Goal: Task Accomplishment & Management: Complete application form

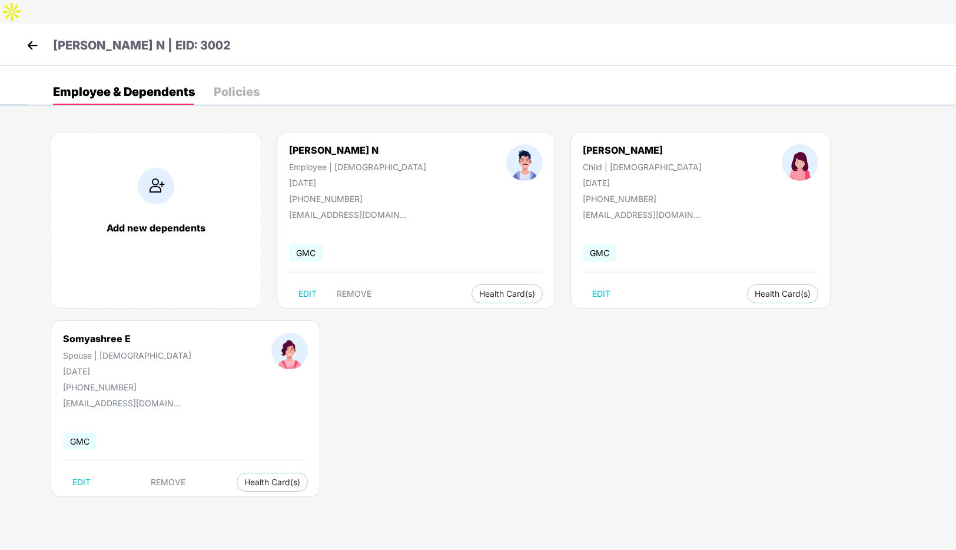
click at [29, 36] on img at bounding box center [33, 45] width 18 height 18
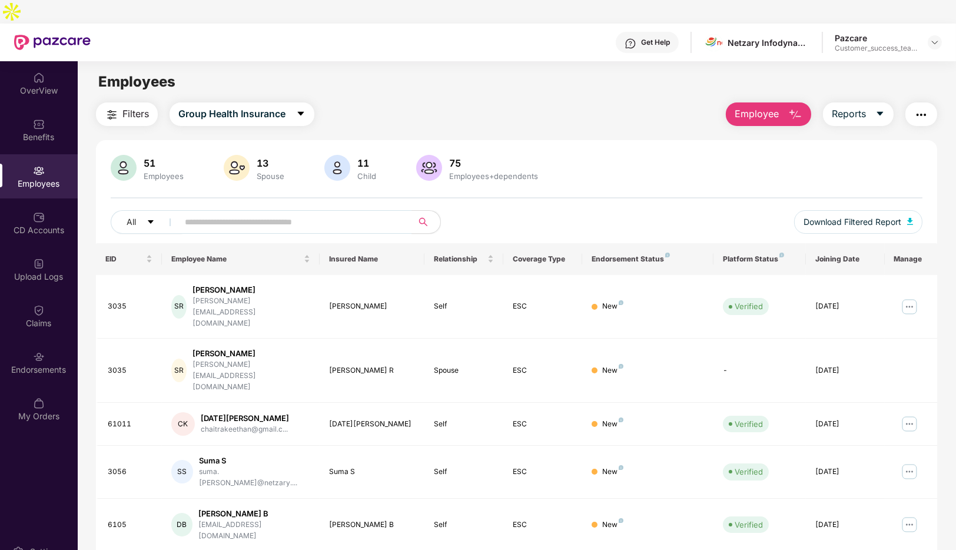
click at [773, 107] on span "Employee" at bounding box center [756, 114] width 44 height 15
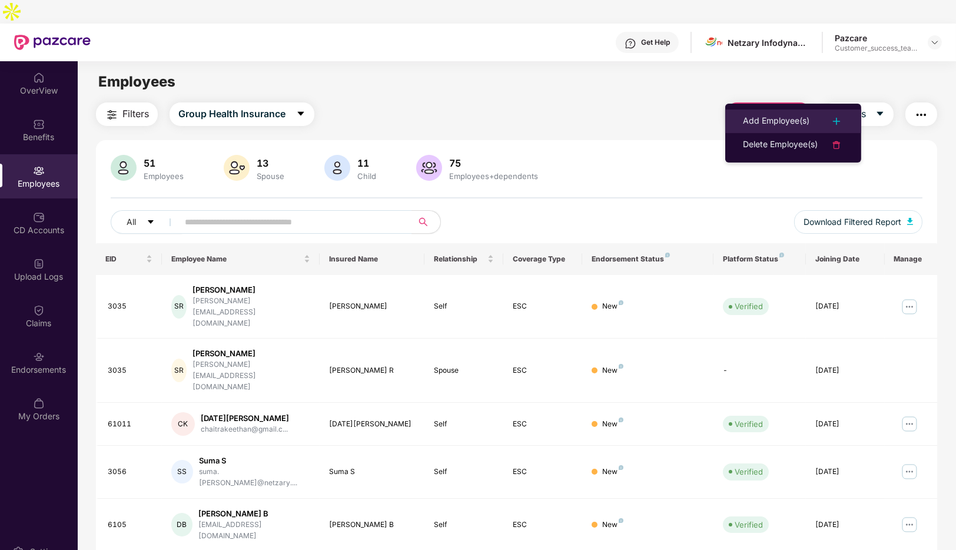
click at [764, 116] on div "Add Employee(s)" at bounding box center [776, 121] width 66 height 14
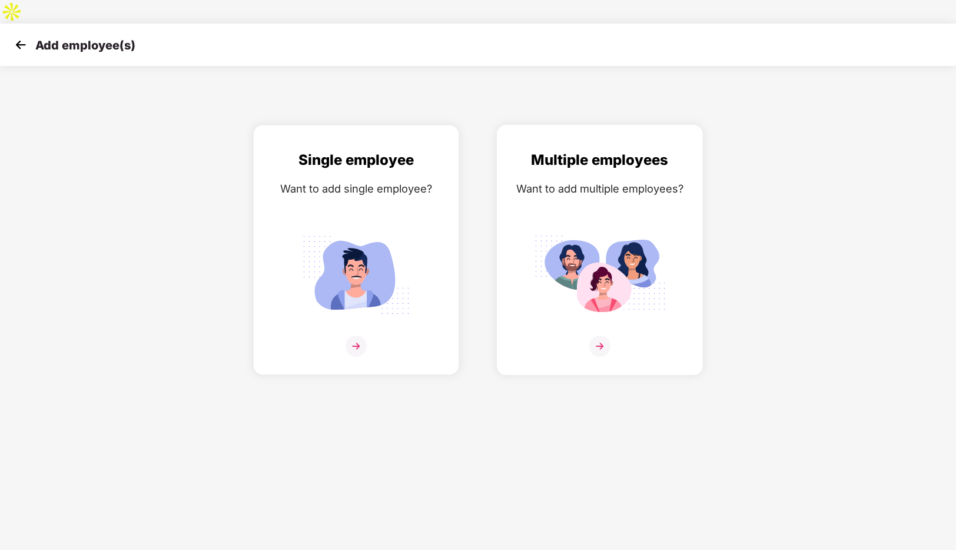
click at [553, 304] on div "Multiple employees Want to add multiple employees?" at bounding box center [599, 260] width 181 height 222
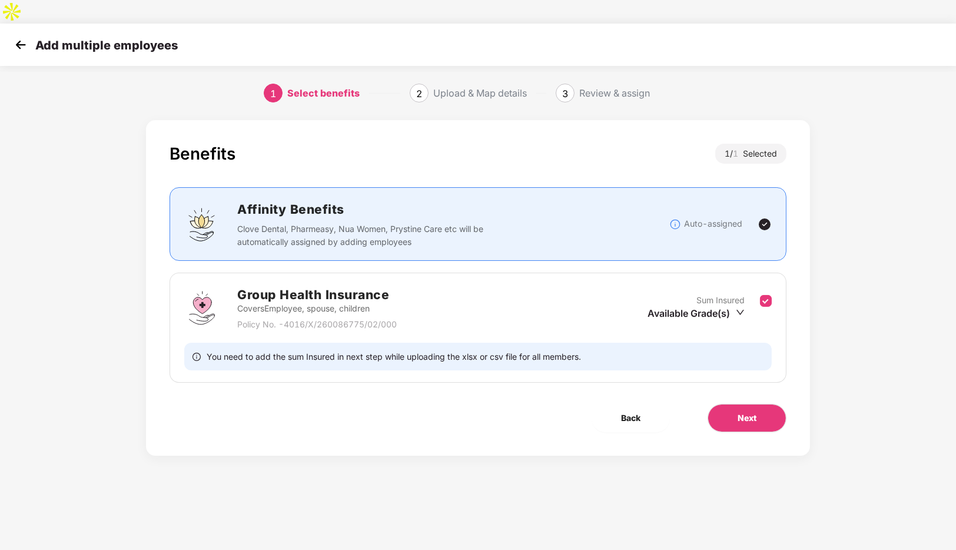
click at [18, 36] on img at bounding box center [21, 45] width 18 height 18
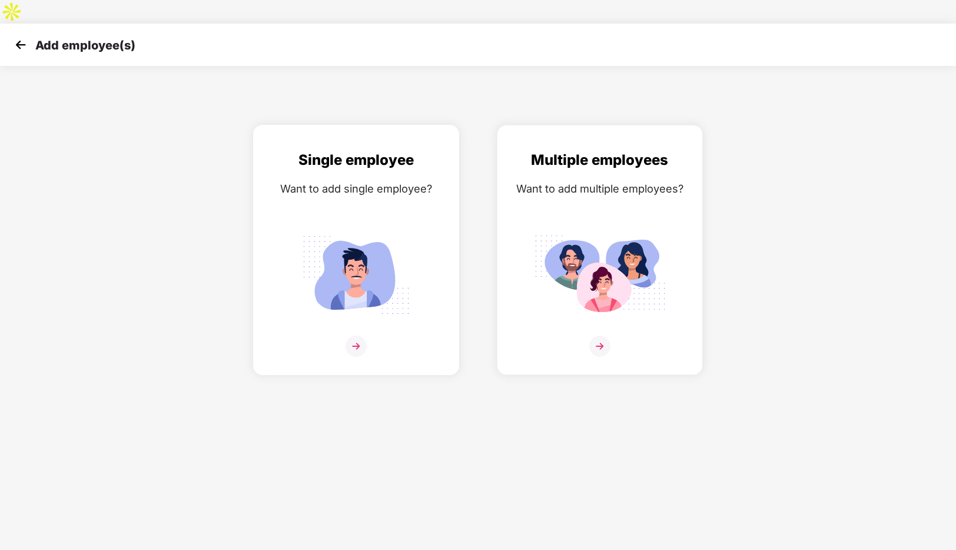
click at [358, 301] on div "Single employee Want to add single employee?" at bounding box center [355, 260] width 181 height 222
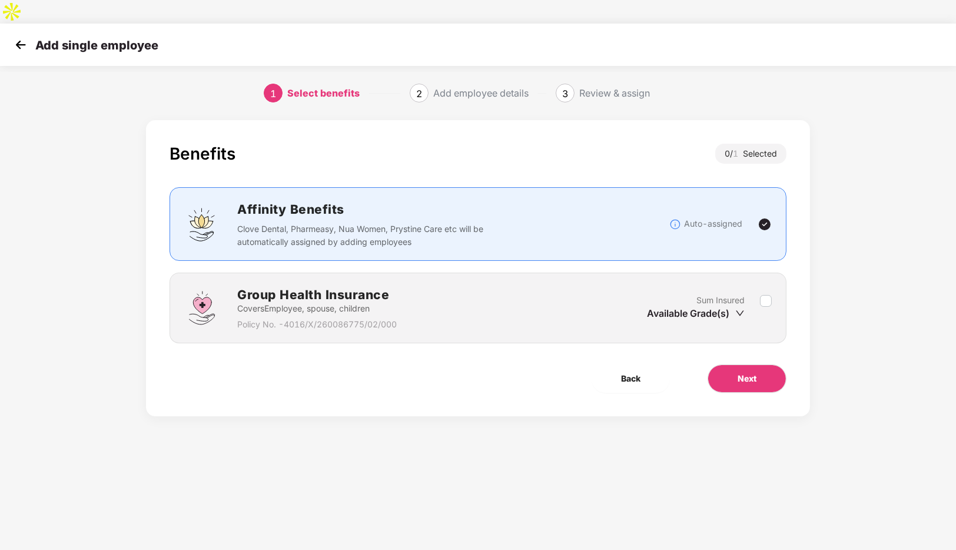
click at [31, 36] on div "Add single employee" at bounding box center [85, 44] width 147 height 17
click at [28, 36] on img at bounding box center [21, 45] width 18 height 18
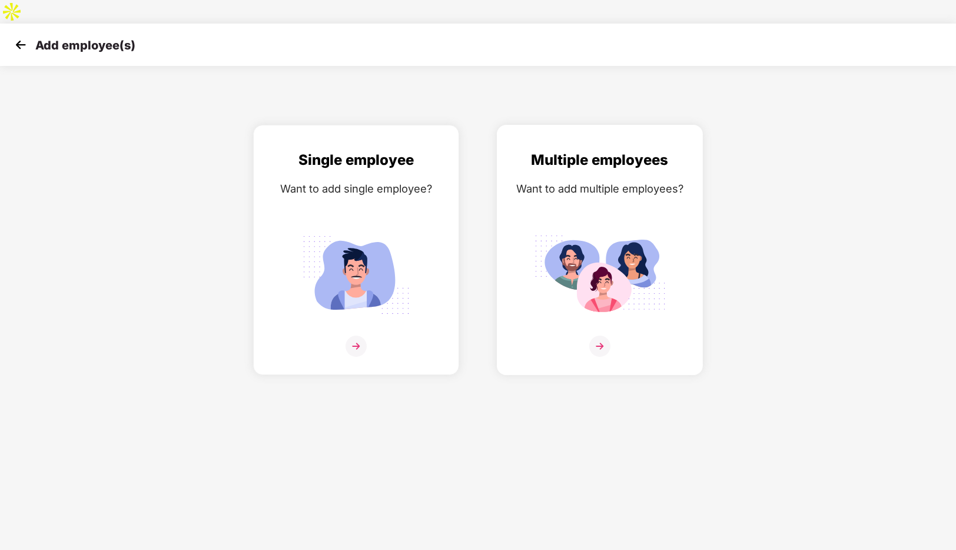
click at [567, 311] on div "Multiple employees Want to add multiple employees?" at bounding box center [599, 260] width 181 height 222
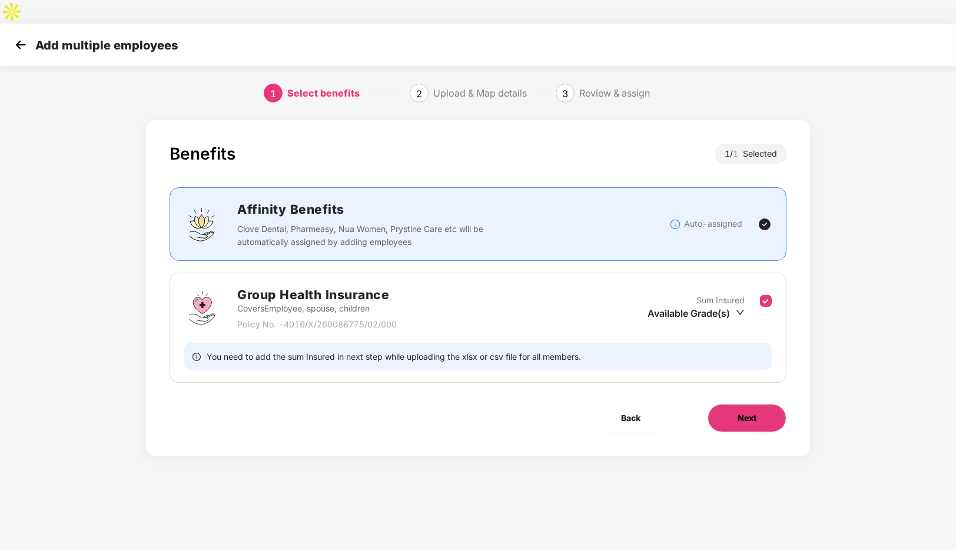
click at [748, 411] on span "Next" at bounding box center [746, 417] width 19 height 13
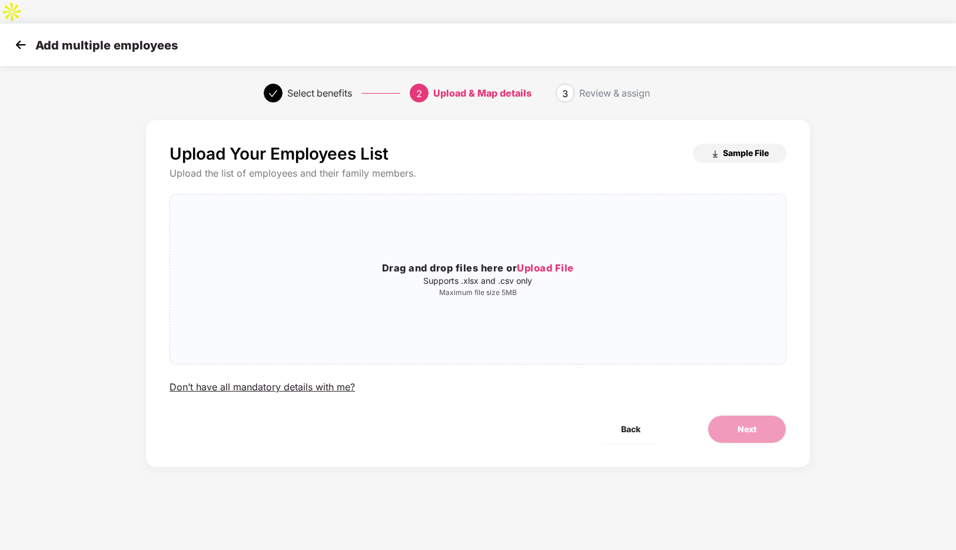
click at [714, 149] on img "button" at bounding box center [714, 153] width 9 height 9
click at [18, 31] on div "Add multiple employees" at bounding box center [478, 45] width 956 height 42
click at [19, 36] on img at bounding box center [21, 45] width 18 height 18
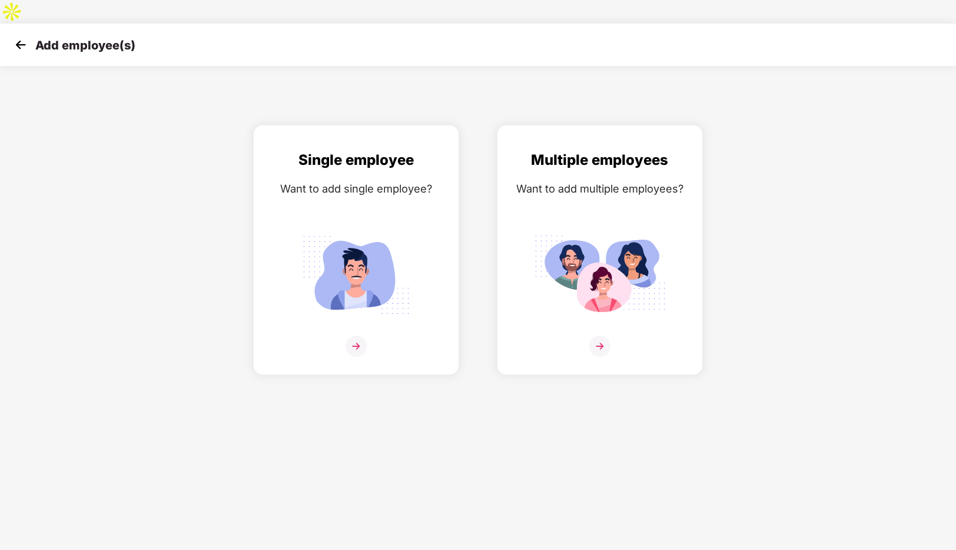
click at [19, 36] on img at bounding box center [21, 45] width 18 height 18
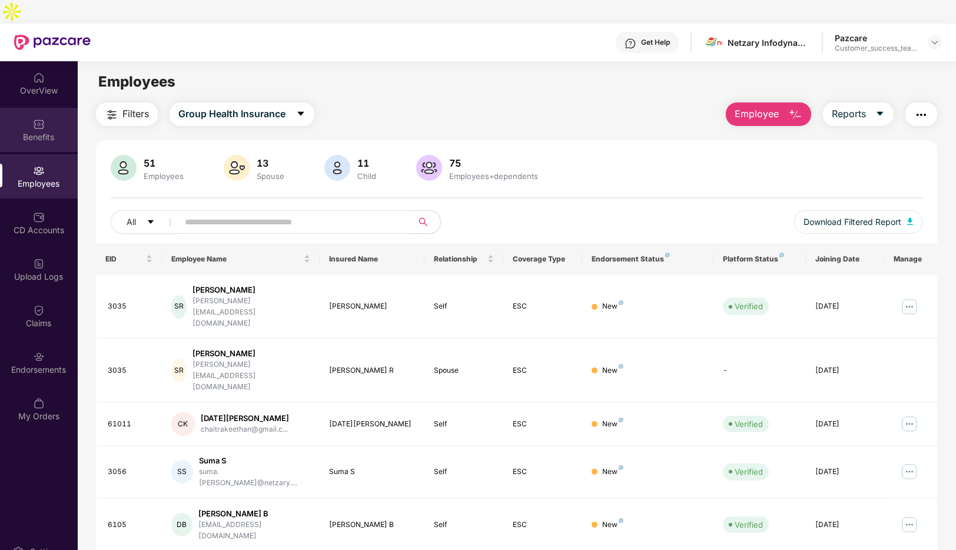
click at [39, 131] on div "Benefits" at bounding box center [39, 137] width 78 height 12
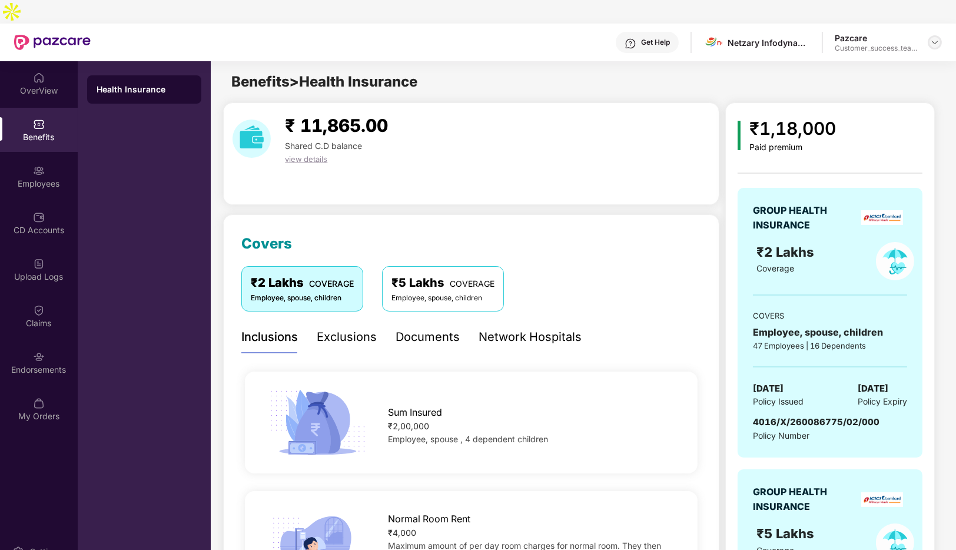
click at [935, 38] on img at bounding box center [934, 42] width 9 height 9
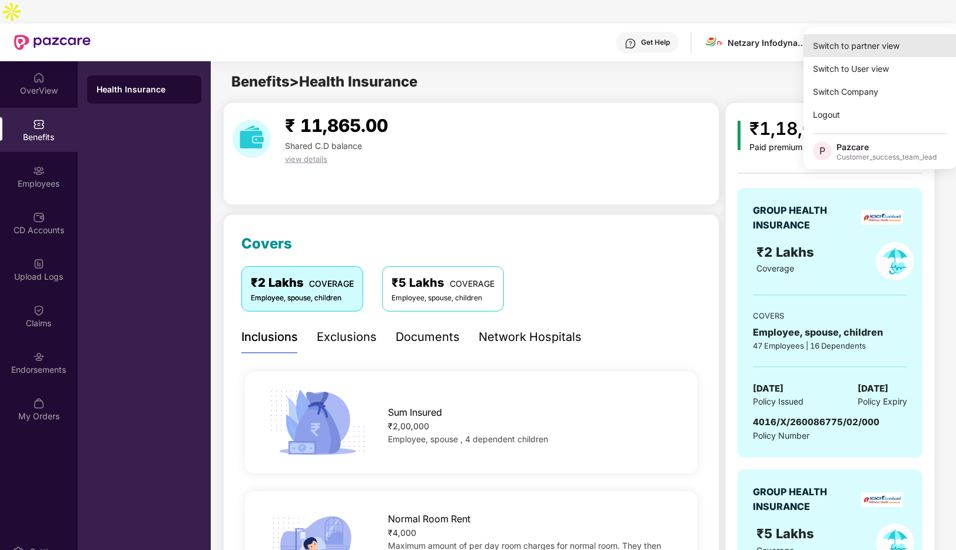
click at [852, 55] on div "Switch to partner view" at bounding box center [879, 45] width 153 height 23
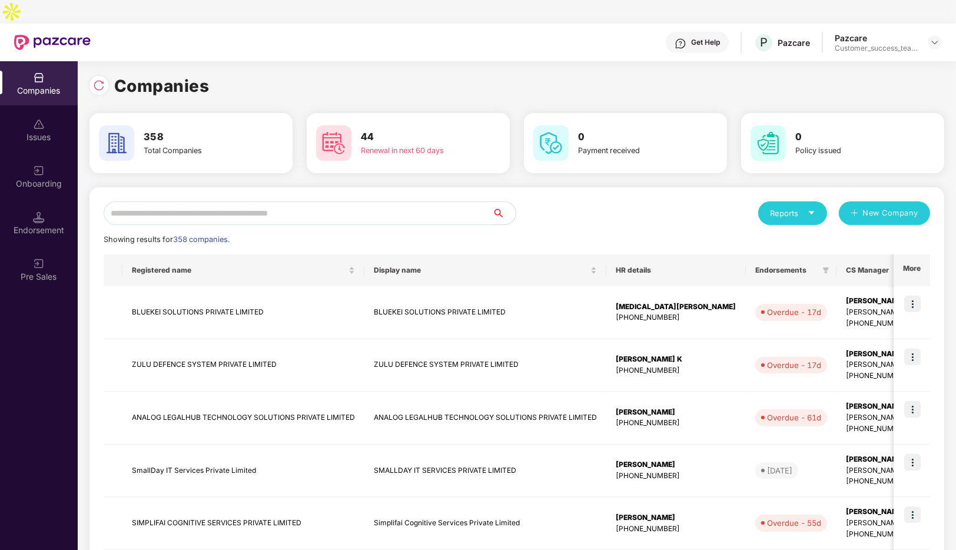
click at [369, 201] on input "text" at bounding box center [298, 213] width 388 height 24
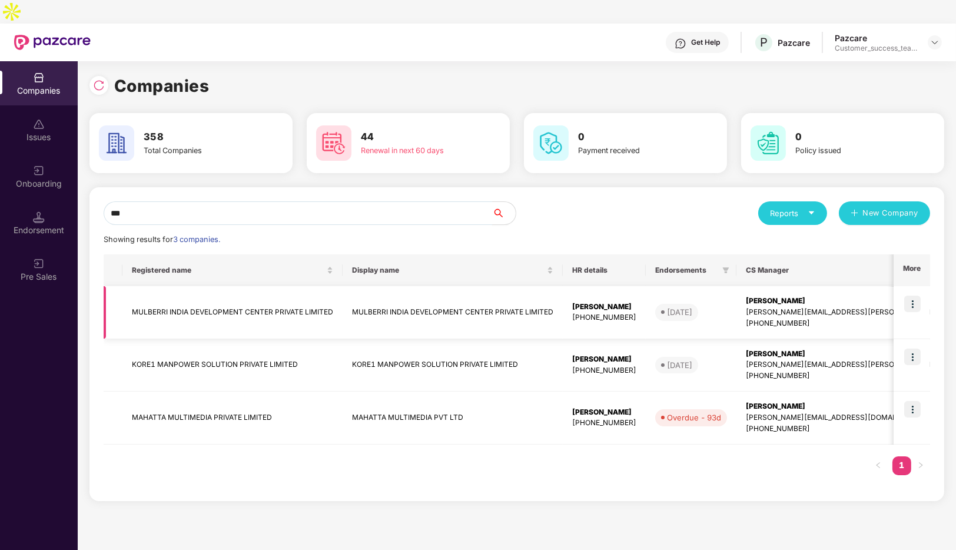
type input "***"
click at [911, 295] on img at bounding box center [912, 303] width 16 height 16
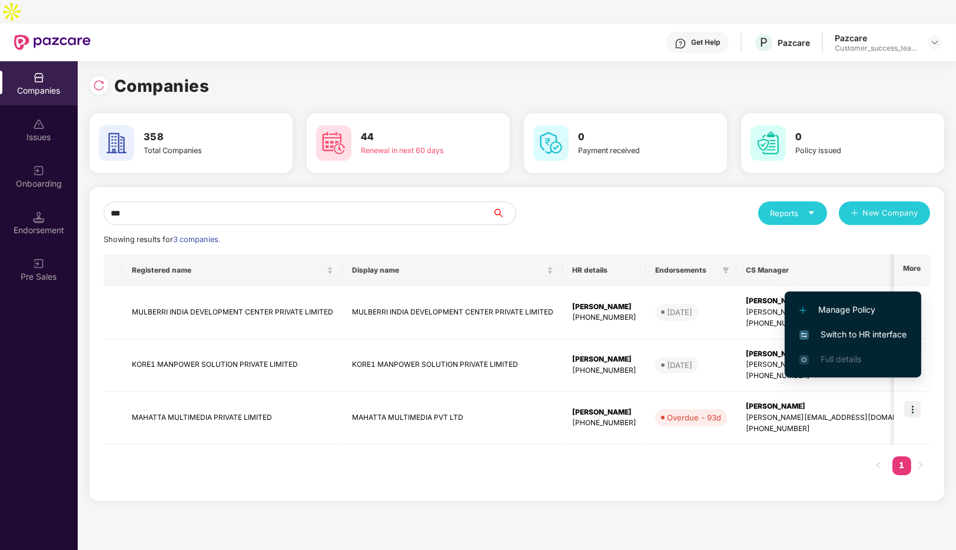
click at [856, 330] on span "Switch to HR interface" at bounding box center [852, 334] width 107 height 13
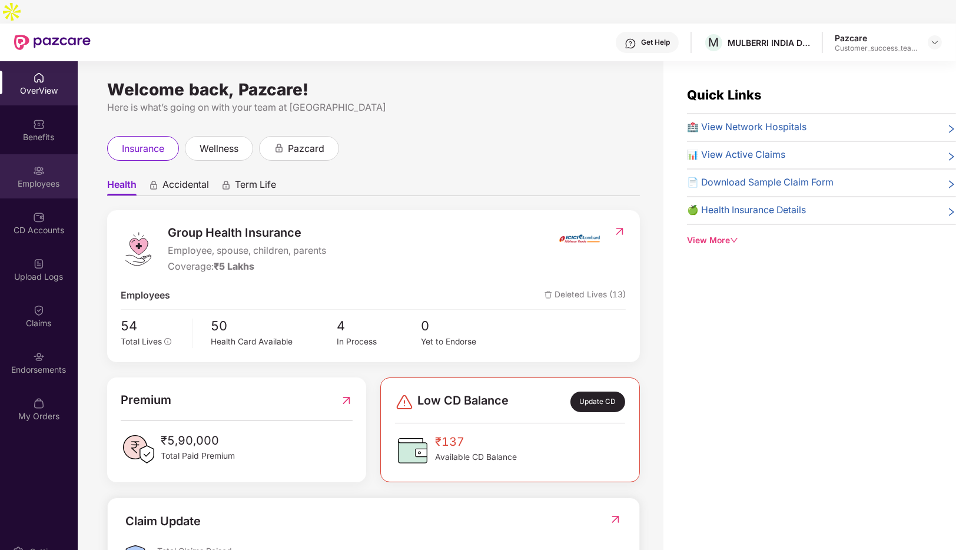
click at [41, 165] on img at bounding box center [39, 171] width 12 height 12
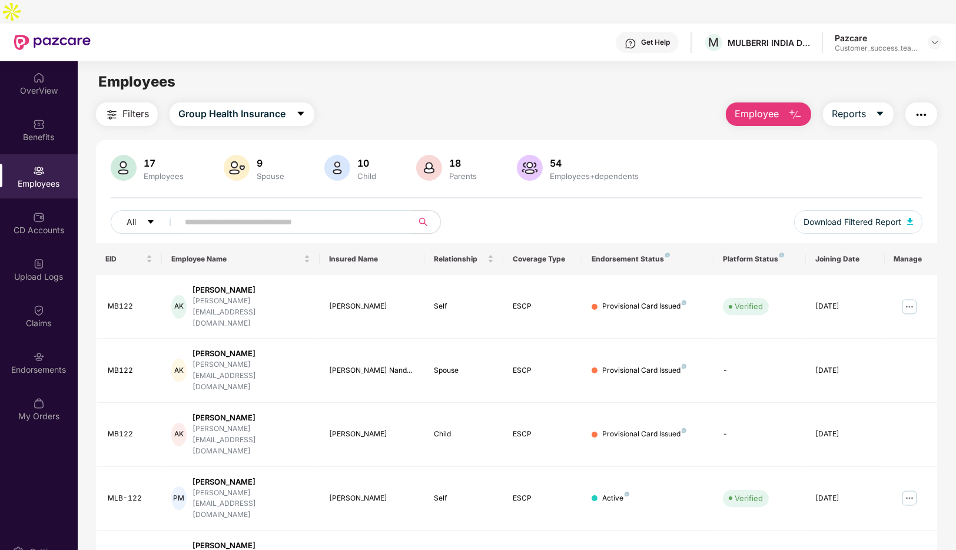
click at [760, 107] on span "Employee" at bounding box center [756, 114] width 44 height 15
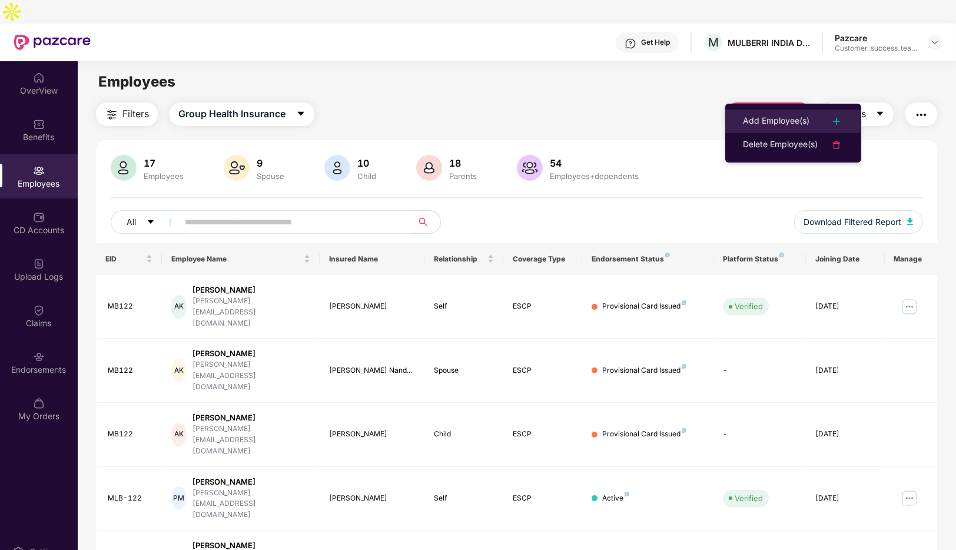
click at [779, 115] on div "Add Employee(s)" at bounding box center [776, 121] width 66 height 14
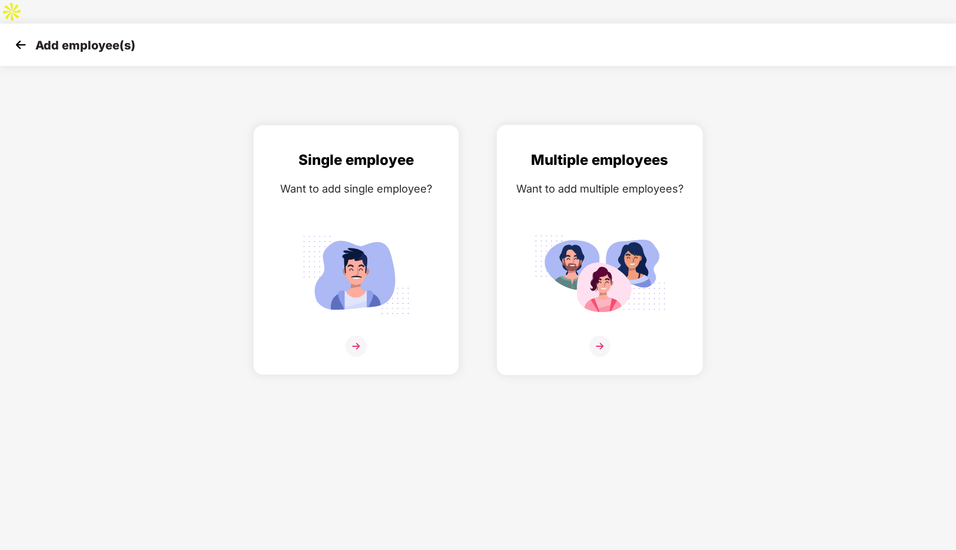
click at [560, 335] on div at bounding box center [599, 353] width 181 height 36
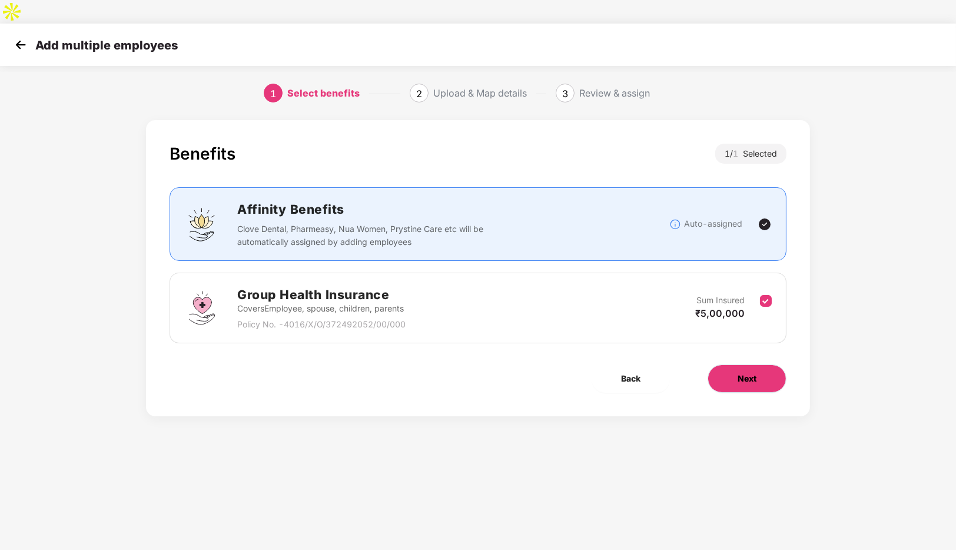
click at [754, 364] on button "Next" at bounding box center [746, 378] width 79 height 28
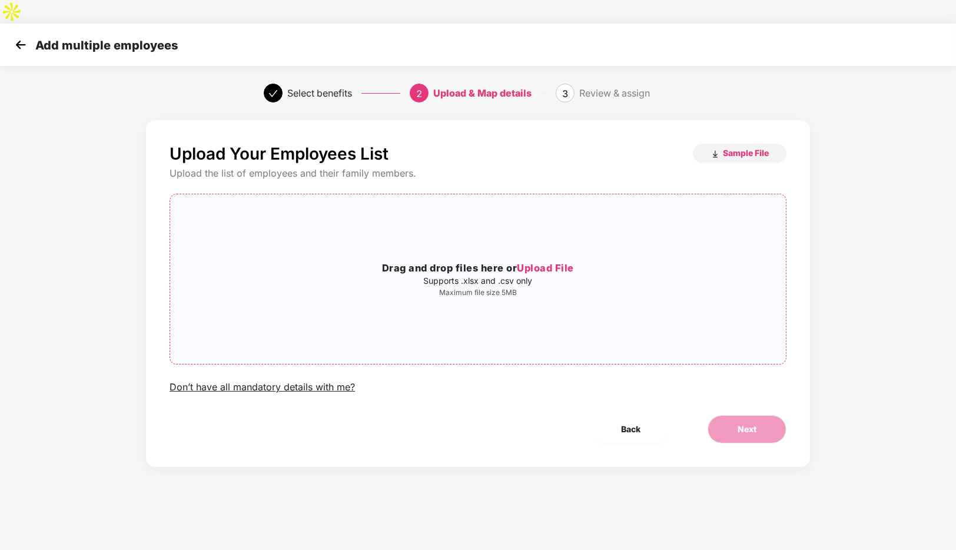
click at [410, 234] on div "Drag and drop files here or Upload File Supports .xlsx and .csv only Maximum fi…" at bounding box center [478, 279] width 616 height 151
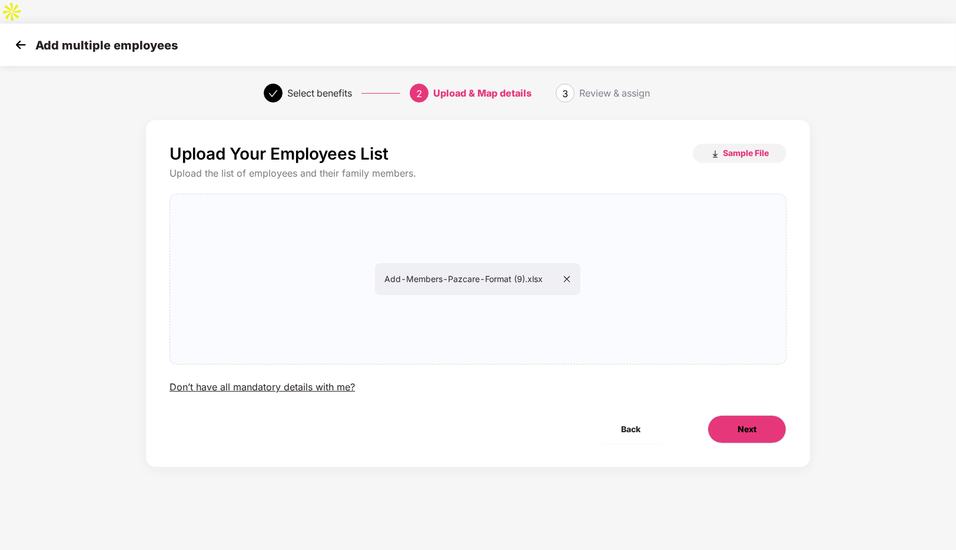
click at [744, 415] on button "Next" at bounding box center [746, 429] width 79 height 28
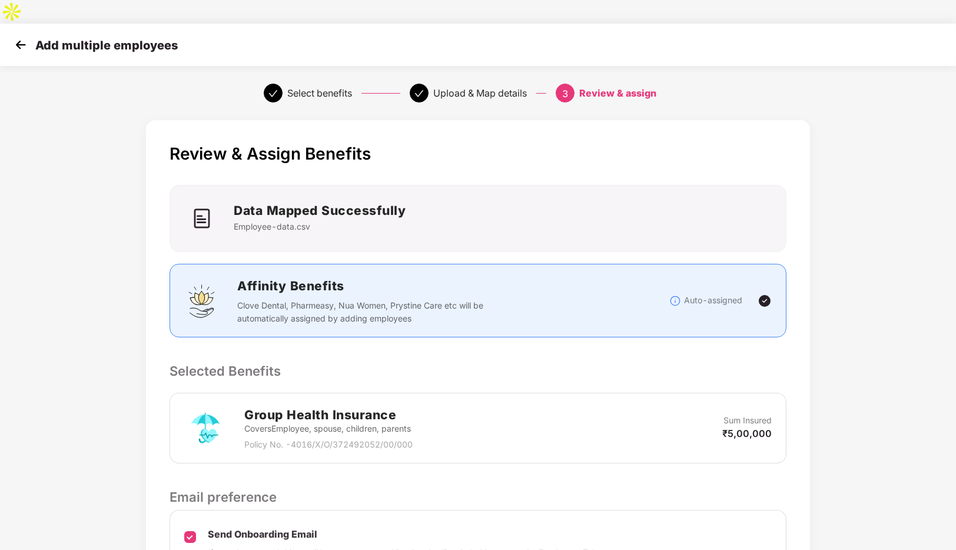
scroll to position [104, 0]
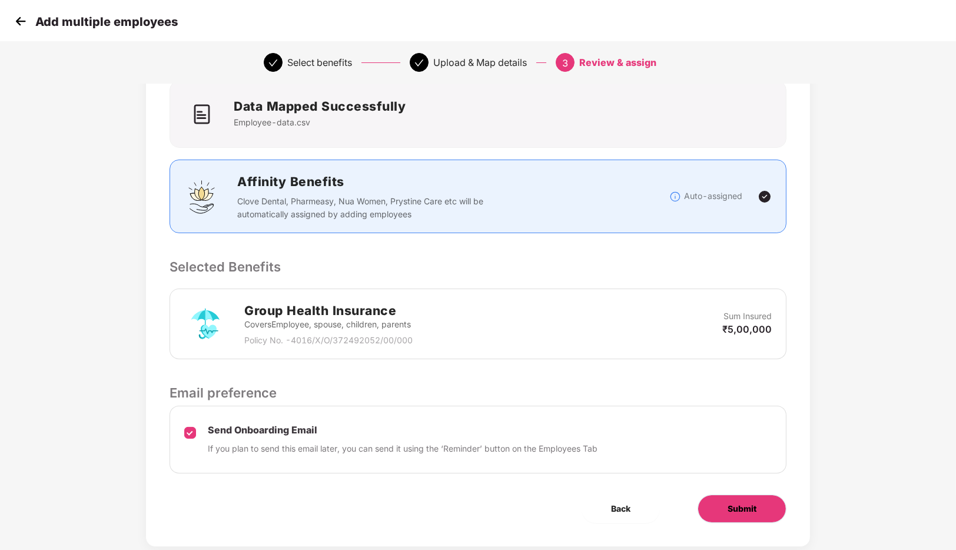
click at [733, 502] on span "Submit" at bounding box center [741, 508] width 29 height 13
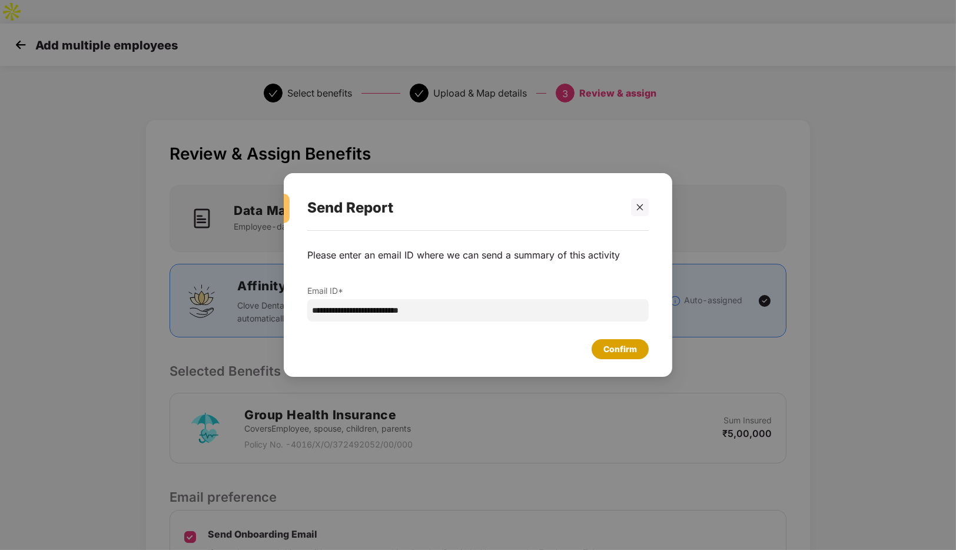
click at [613, 353] on div "Confirm" at bounding box center [620, 348] width 34 height 13
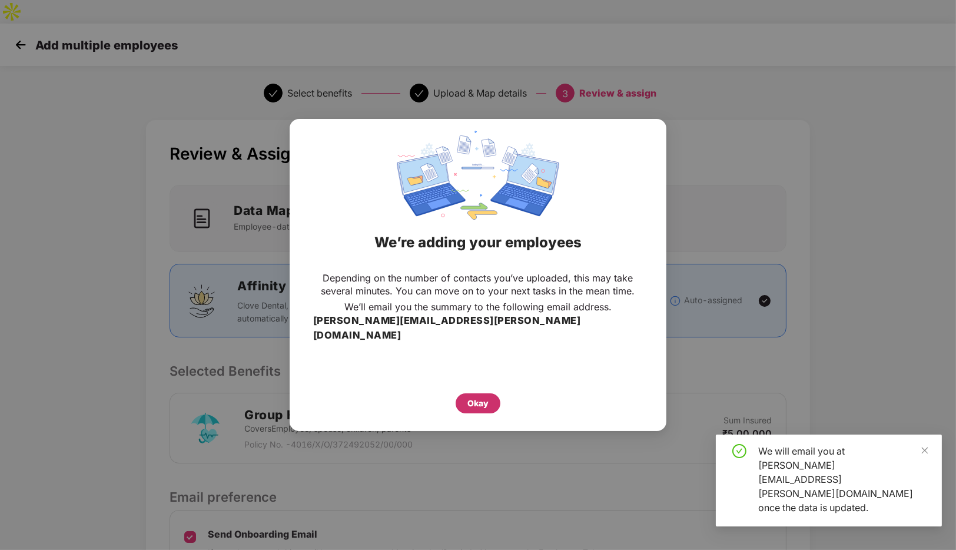
click at [467, 397] on div "Okay" at bounding box center [477, 403] width 21 height 13
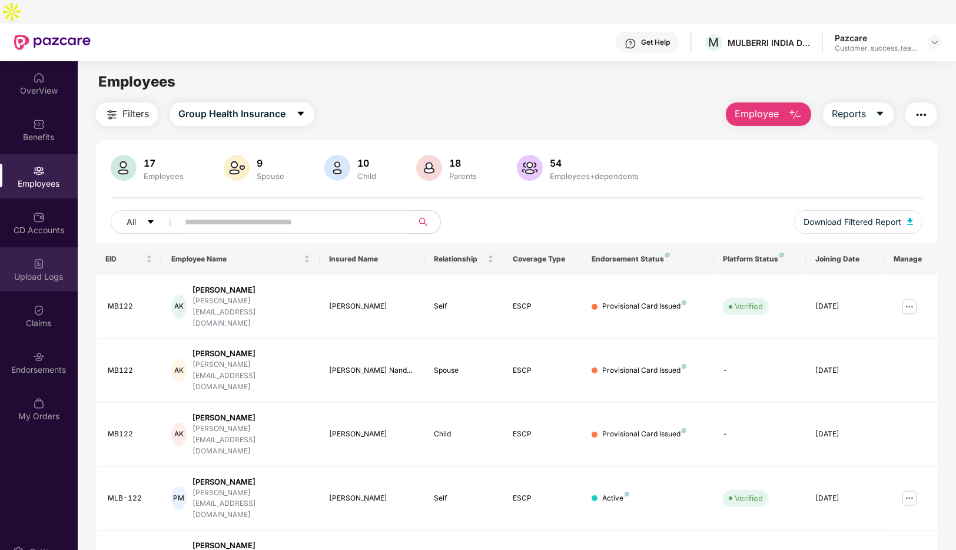
click at [45, 247] on div "Upload Logs" at bounding box center [39, 269] width 78 height 44
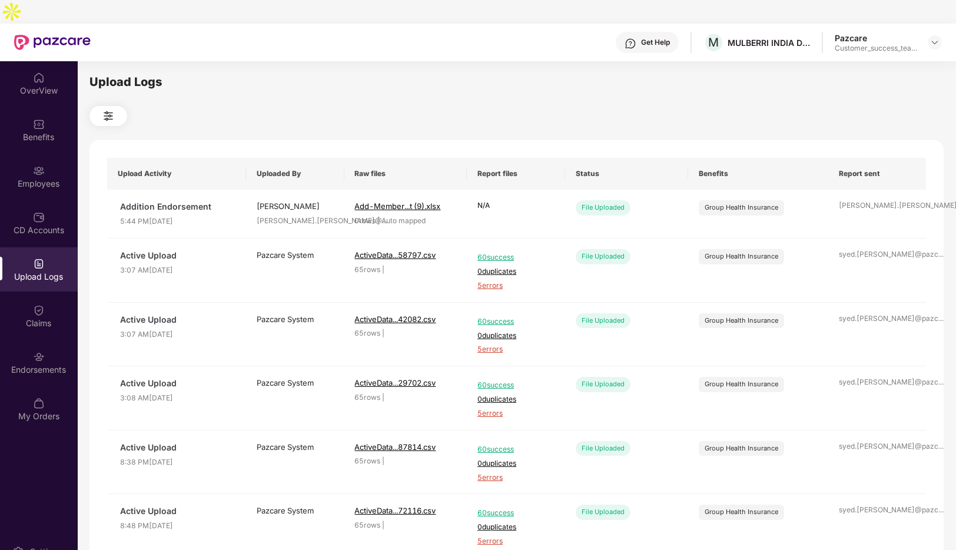
click at [107, 109] on img at bounding box center [108, 116] width 14 height 14
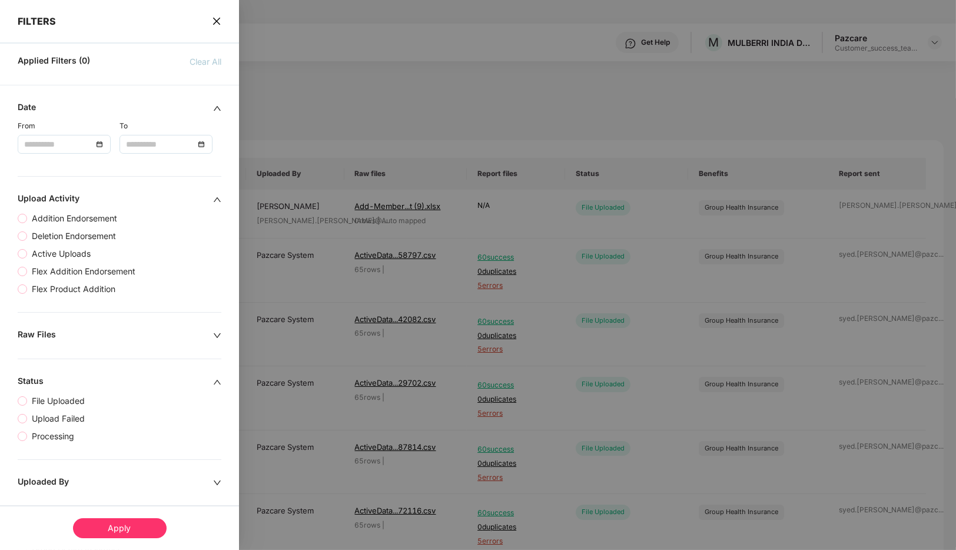
click at [212, 26] on span "close" at bounding box center [216, 21] width 9 height 12
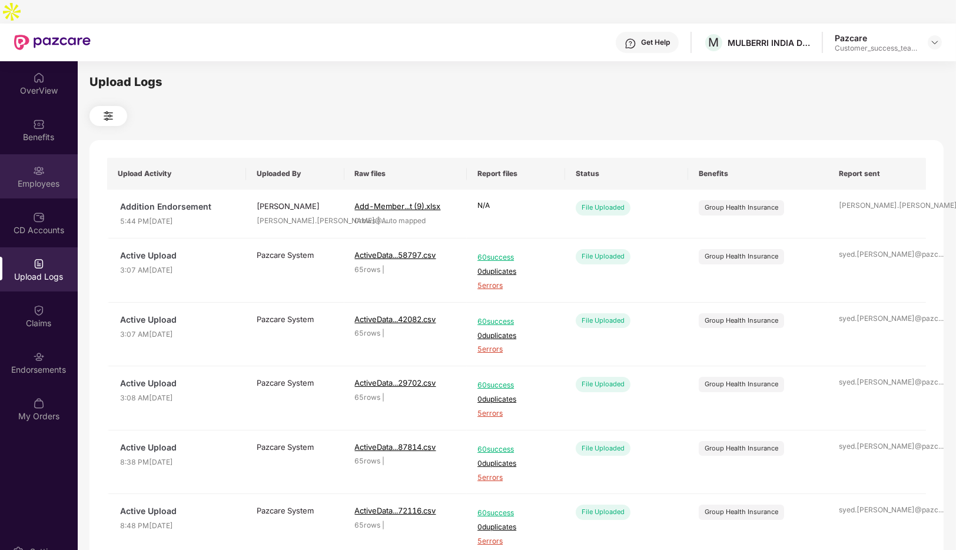
click at [39, 178] on div "Employees" at bounding box center [39, 184] width 78 height 12
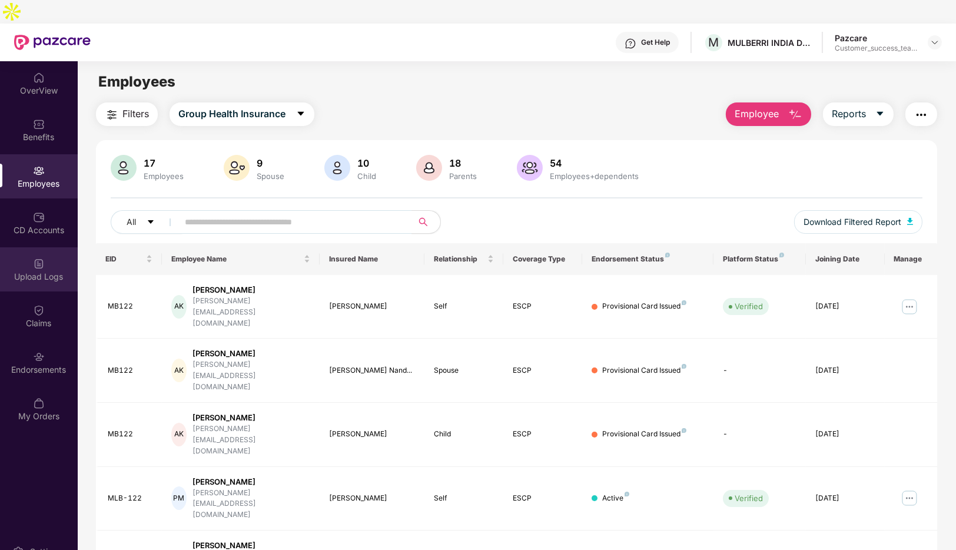
click at [36, 271] on div "Upload Logs" at bounding box center [39, 277] width 78 height 12
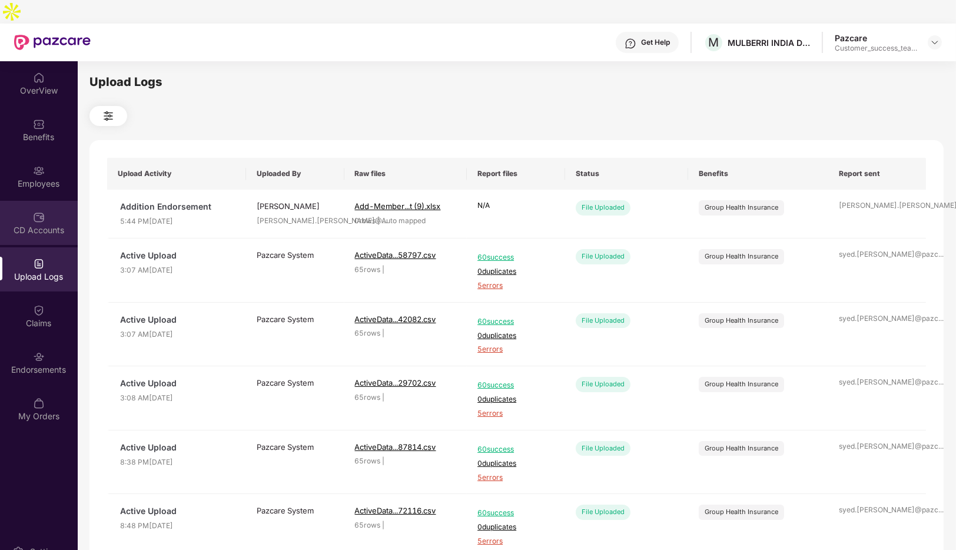
click at [41, 224] on div "CD Accounts" at bounding box center [39, 230] width 78 height 12
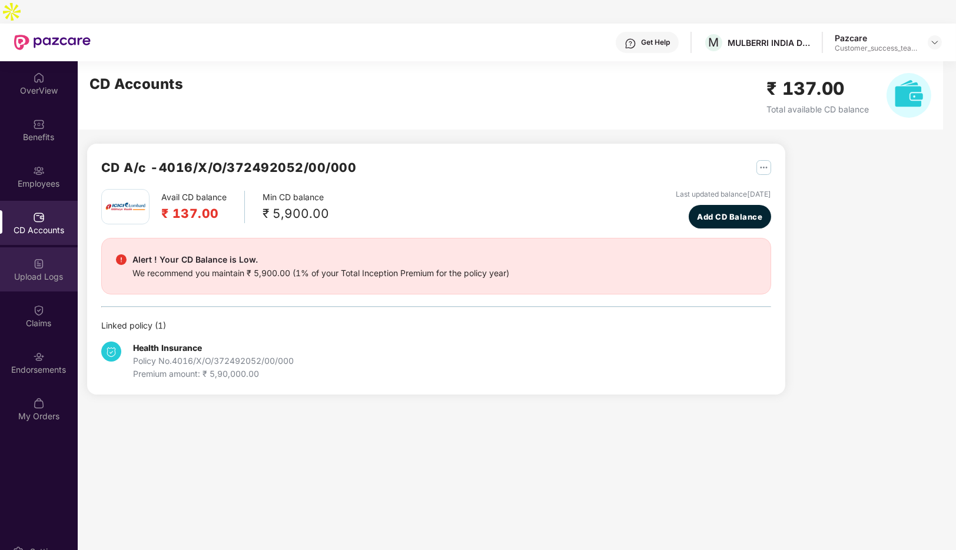
click at [38, 271] on div "Upload Logs" at bounding box center [39, 277] width 78 height 12
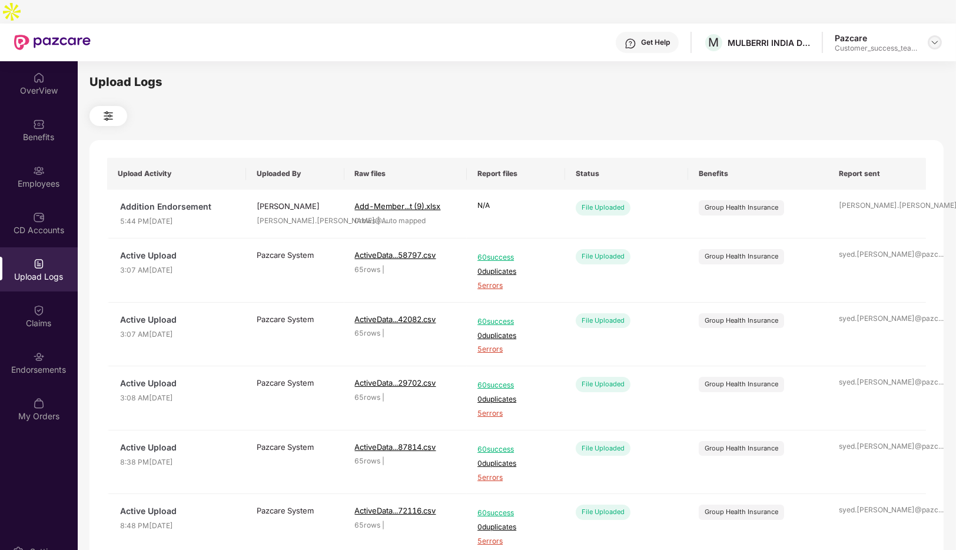
click at [933, 38] on img at bounding box center [934, 42] width 9 height 9
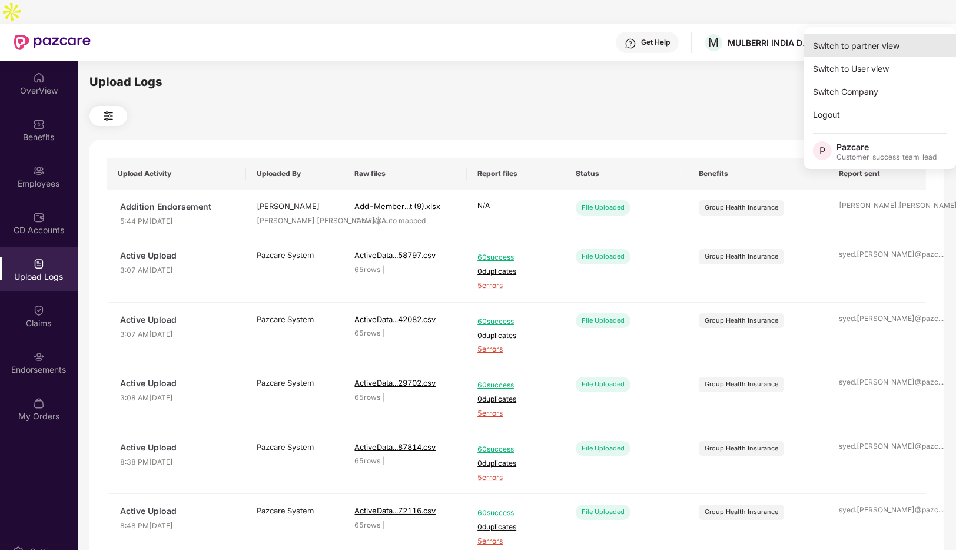
click at [844, 51] on div "Switch to partner view" at bounding box center [879, 45] width 153 height 23
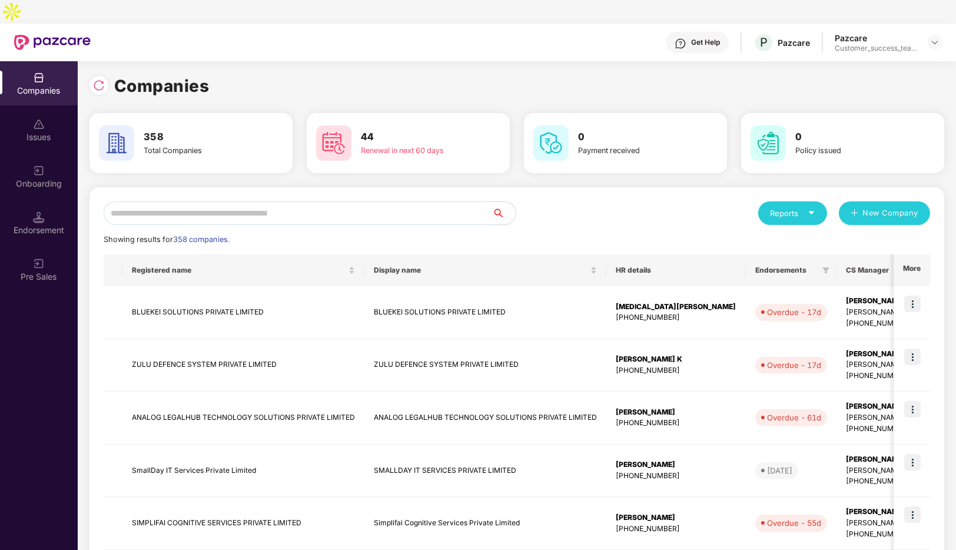
click at [185, 201] on input "text" at bounding box center [298, 213] width 388 height 24
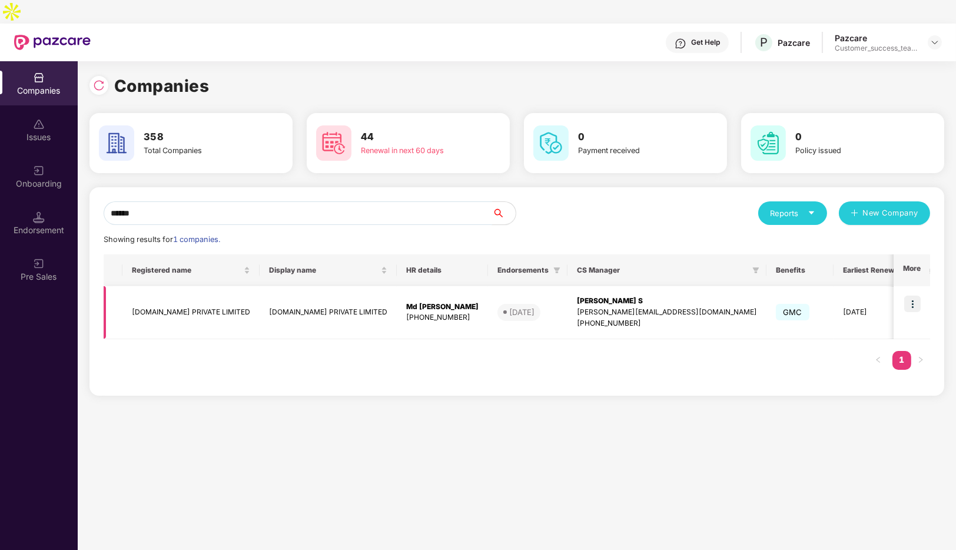
type input "******"
click at [909, 295] on img at bounding box center [912, 303] width 16 height 16
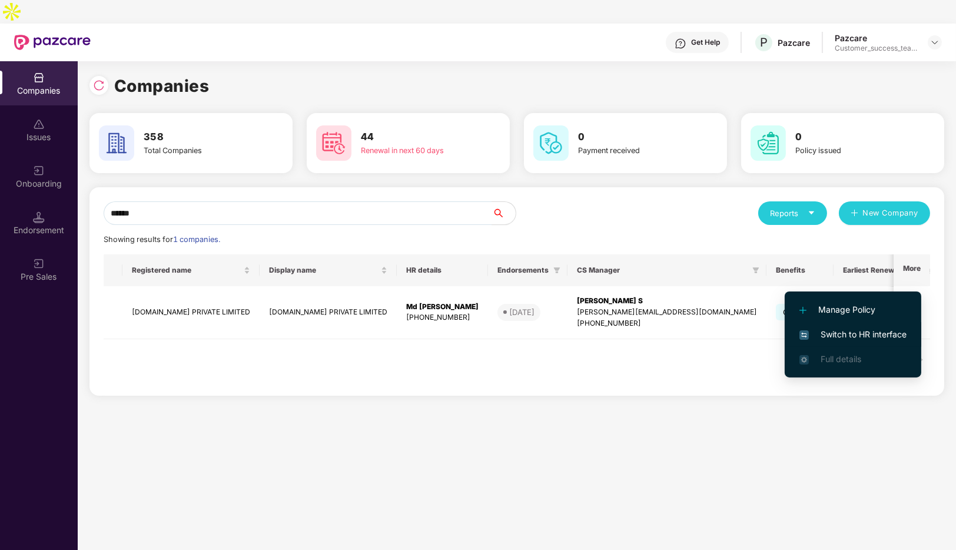
click at [837, 333] on span "Switch to HR interface" at bounding box center [852, 334] width 107 height 13
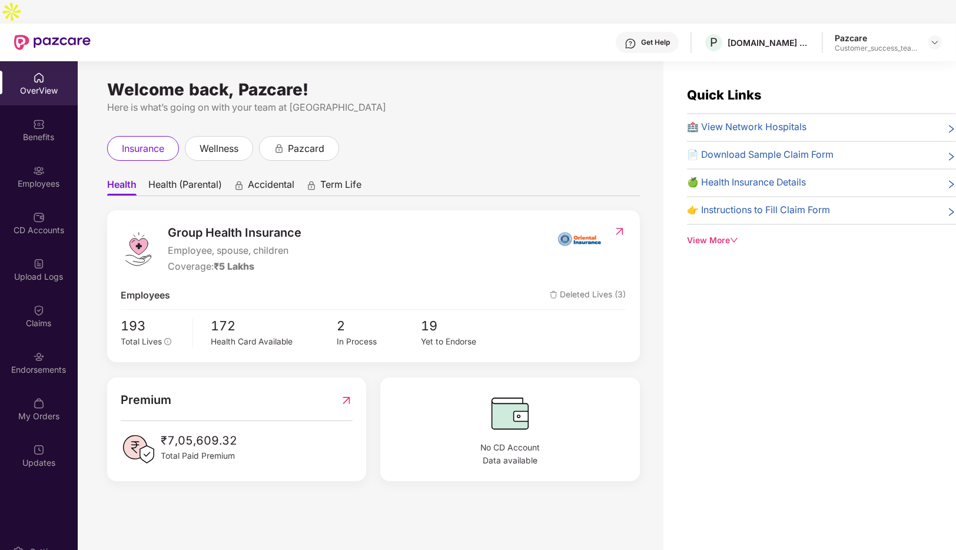
click at [47, 131] on div "Benefits" at bounding box center [39, 137] width 78 height 12
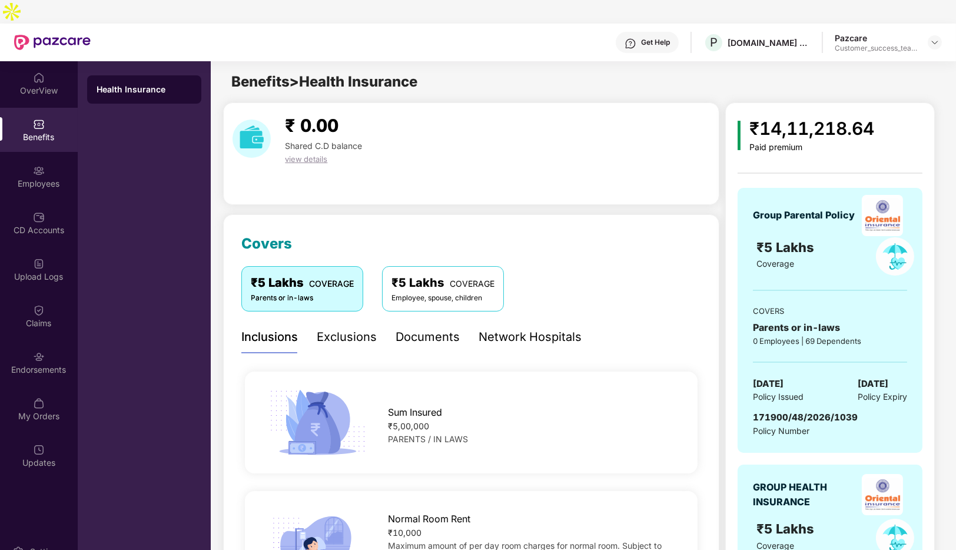
click at [504, 328] on div "Network Hospitals" at bounding box center [529, 337] width 103 height 18
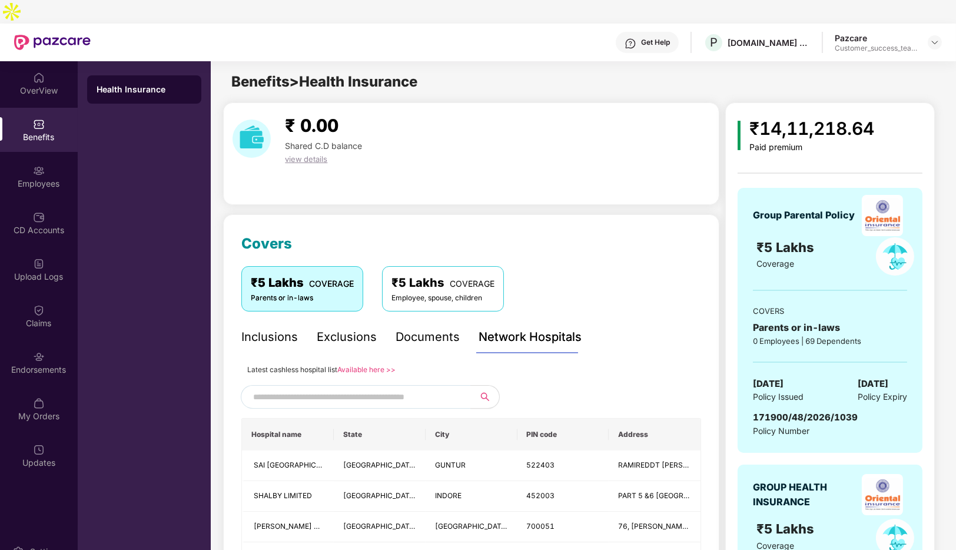
click at [371, 365] on link "Available here >>" at bounding box center [366, 369] width 58 height 9
